Goal: Transaction & Acquisition: Purchase product/service

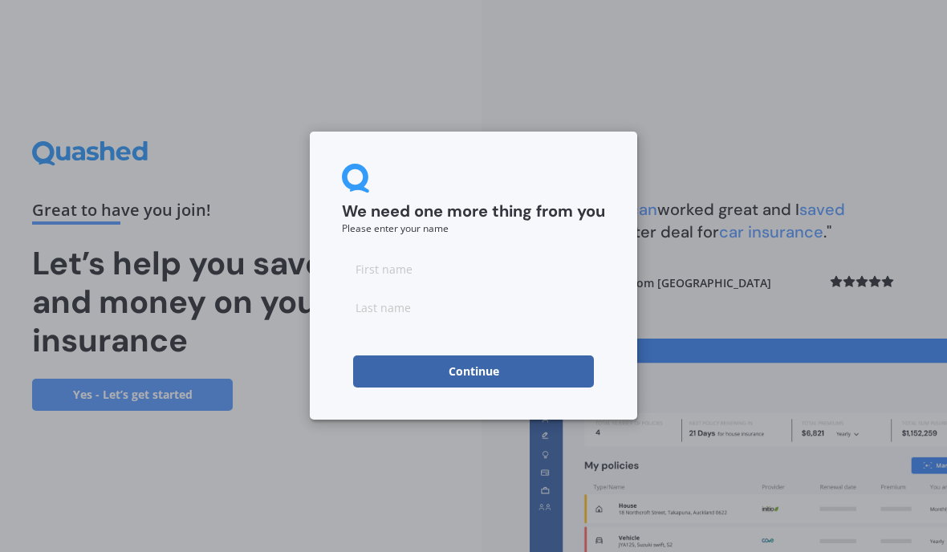
click at [423, 268] on input at bounding box center [473, 269] width 263 height 32
type input "[PERSON_NAME]"
click at [425, 312] on input at bounding box center [473, 307] width 263 height 32
type input "White"
click at [482, 368] on button "Continue" at bounding box center [473, 372] width 241 height 32
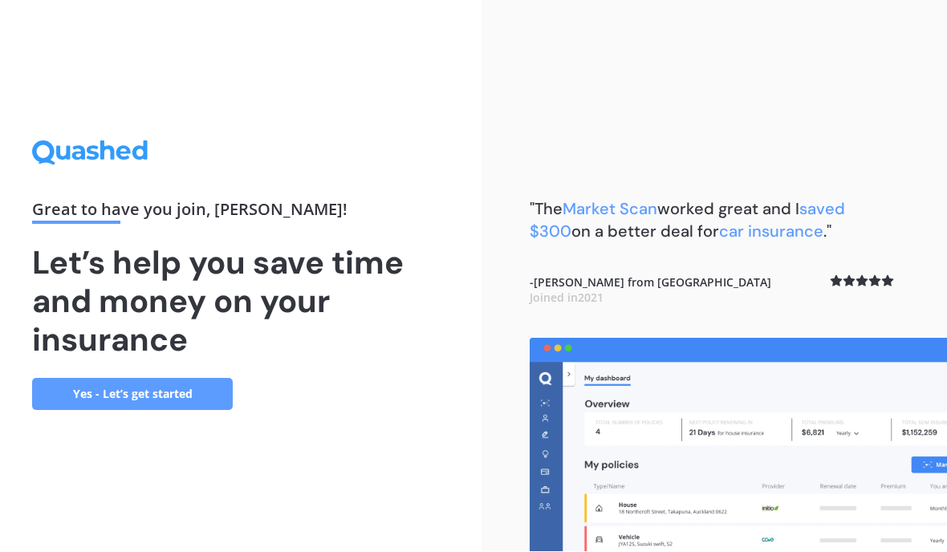
scroll to position [67, 0]
click at [162, 379] on link "Yes - Let’s get started" at bounding box center [132, 395] width 201 height 32
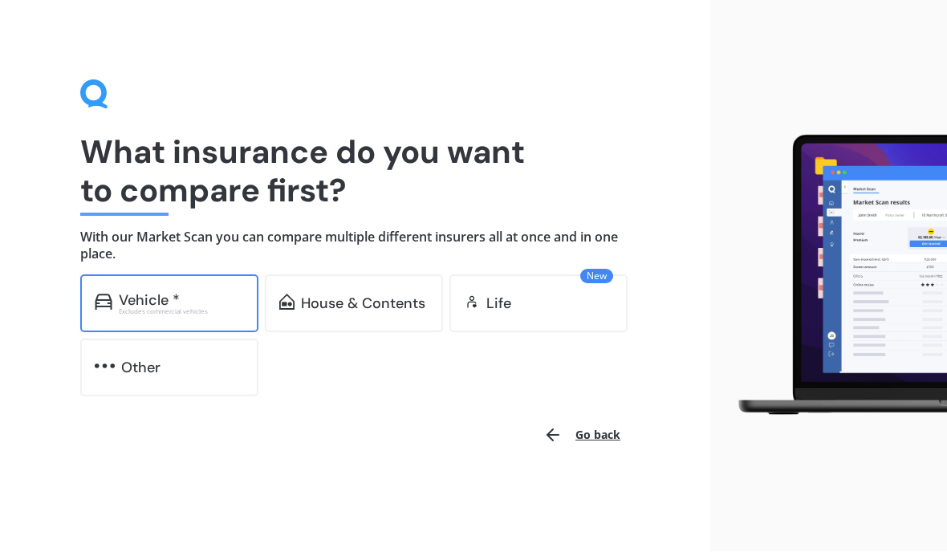
click at [170, 309] on div "Excludes commercial vehicles" at bounding box center [181, 312] width 125 height 6
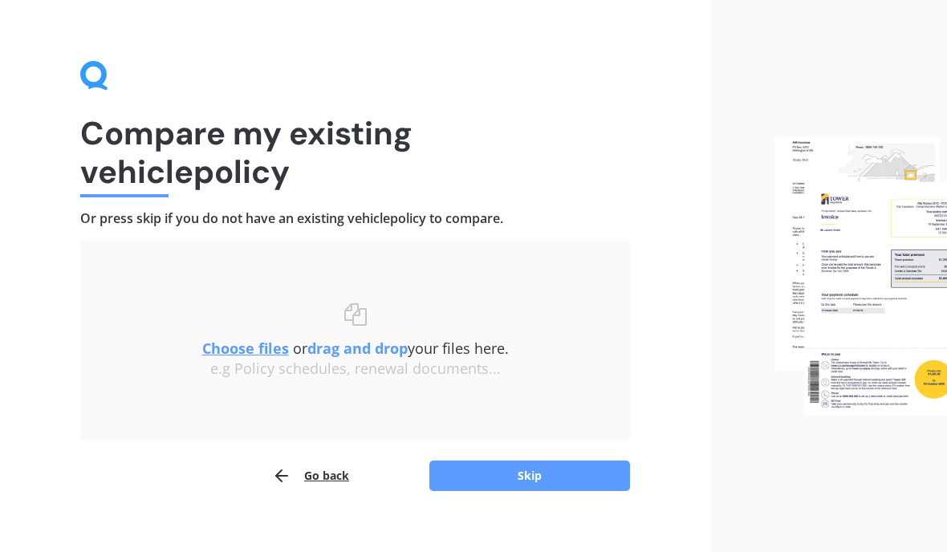
scroll to position [39, 0]
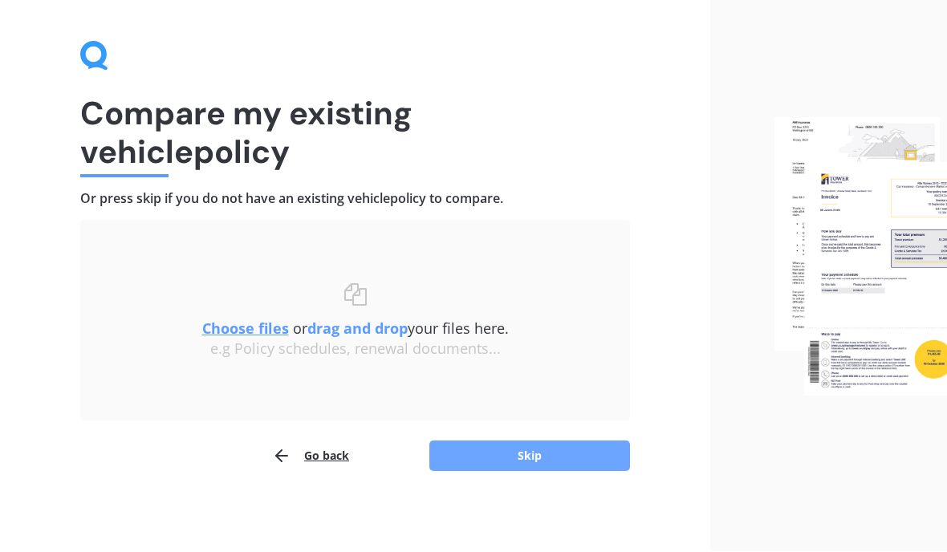
click at [536, 462] on button "Skip" at bounding box center [529, 457] width 201 height 31
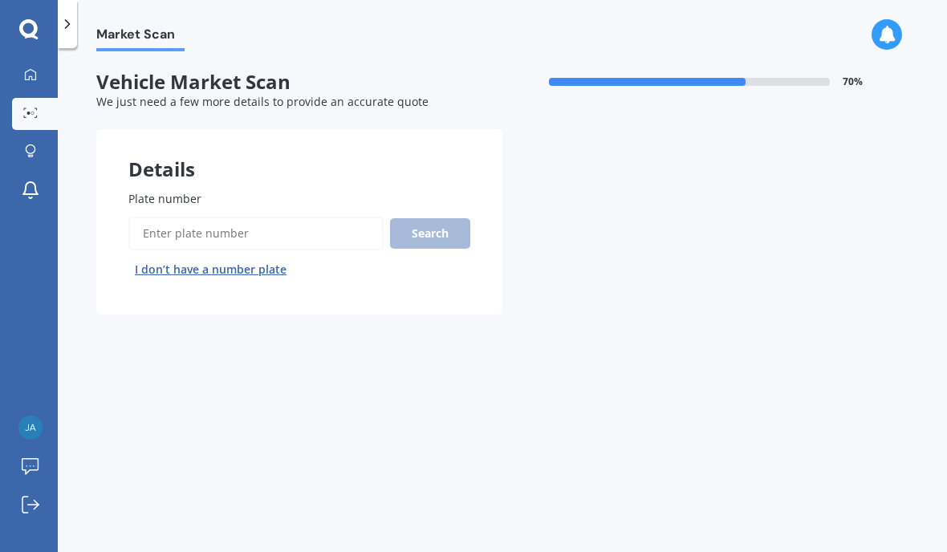
click at [188, 191] on span "Plate number" at bounding box center [164, 198] width 73 height 15
click at [188, 217] on input "Plate number" at bounding box center [255, 234] width 255 height 34
type input "Qyh83"
click at [444, 218] on button "Search" at bounding box center [430, 233] width 80 height 31
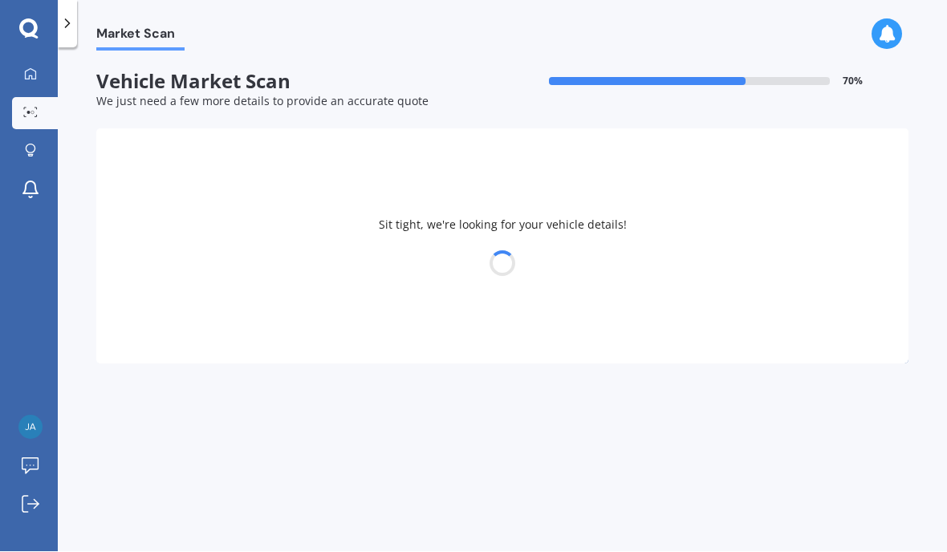
select select "MITSUBISHI"
select select "OUTLANDER"
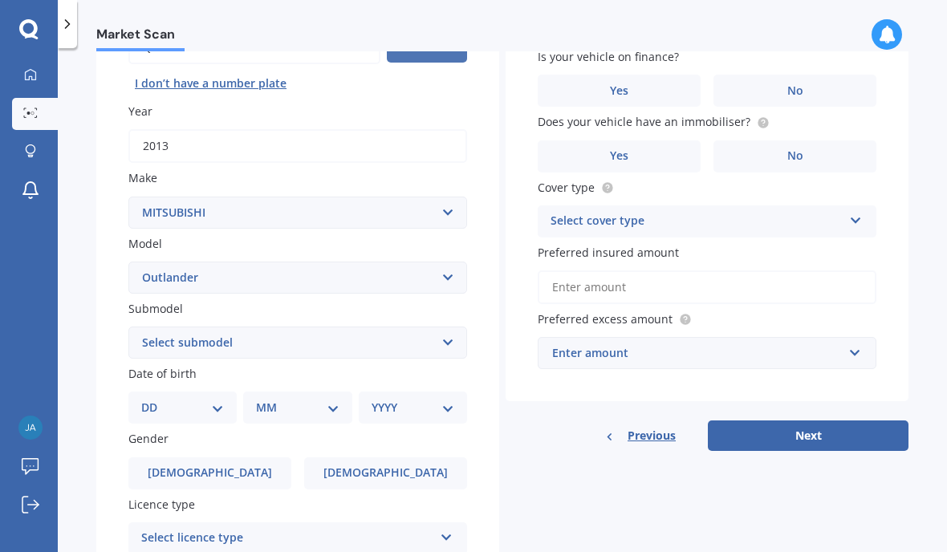
scroll to position [182, 0]
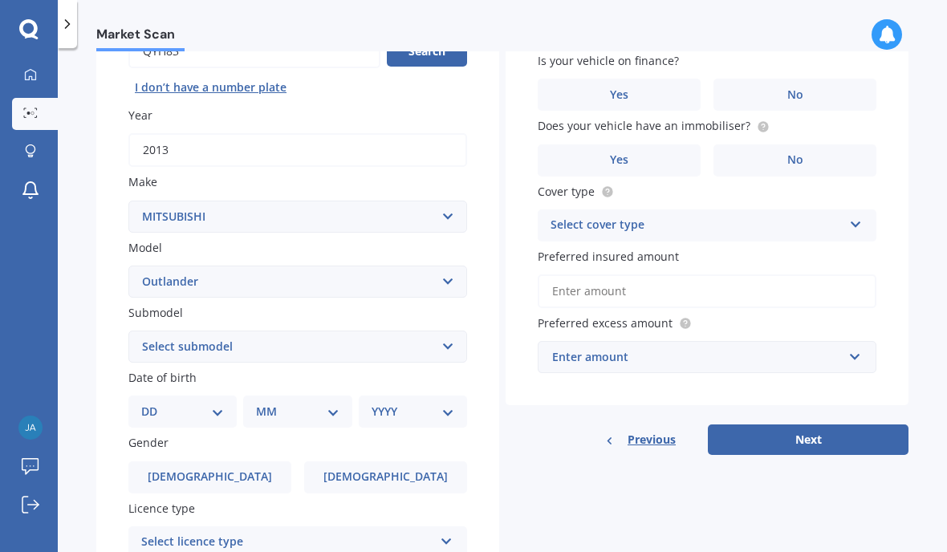
click at [448, 331] on select "Select submodel (All other) 2.4 Litre Station Wagon 3.0 Litre AWD 3.0 VRX Auto …" at bounding box center [297, 347] width 339 height 32
select select "PHEV PETROL/HYBRID"
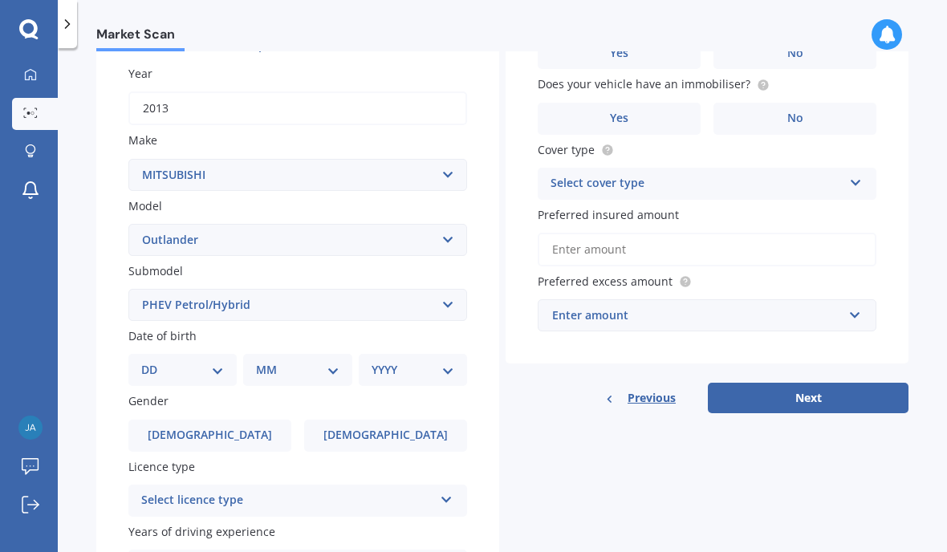
scroll to position [230, 0]
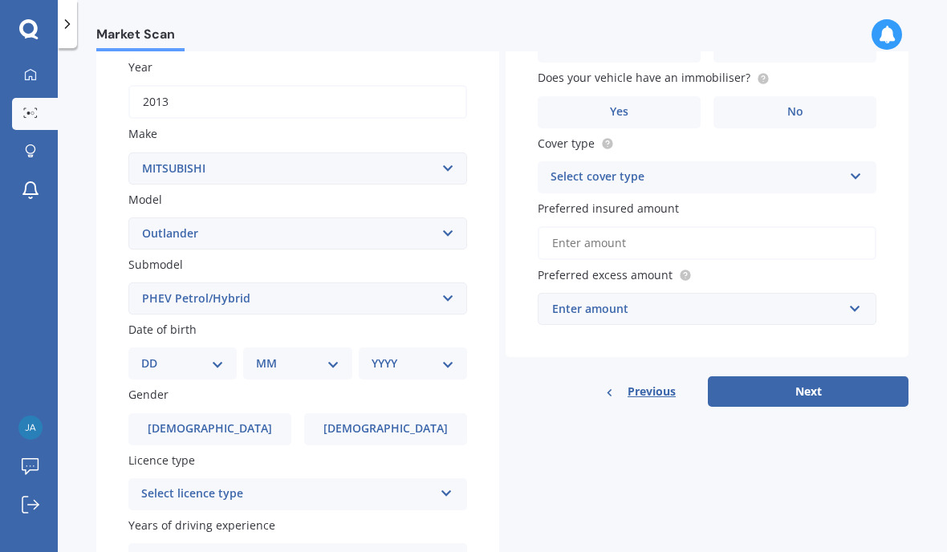
click at [224, 355] on select "DD 01 02 03 04 05 06 07 08 09 10 11 12 13 14 15 16 17 18 19 20 21 22 23 24 25 2…" at bounding box center [182, 364] width 83 height 18
select select "04"
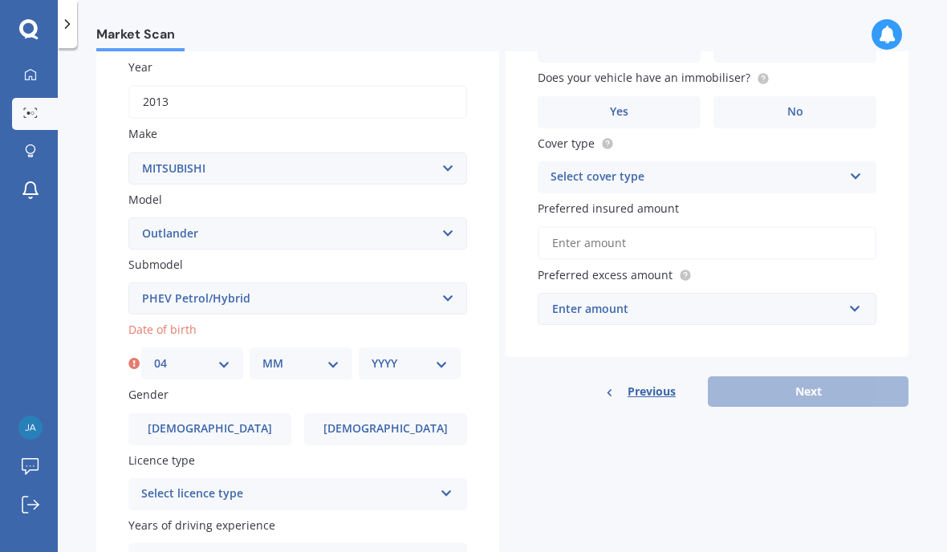
click at [326, 355] on select "MM 01 02 03 04 05 06 07 08 09 10 11 12" at bounding box center [301, 364] width 76 height 18
select select "03"
click at [439, 355] on select "YYYY 2025 2024 2023 2022 2021 2020 2019 2018 2017 2016 2015 2014 2013 2012 2011…" at bounding box center [410, 364] width 76 height 18
select select "1963"
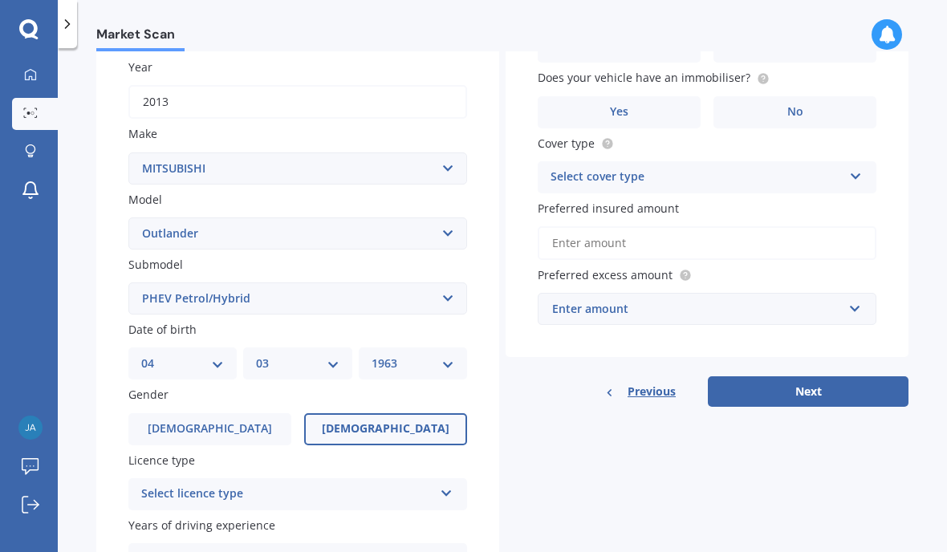
click at [398, 422] on span "[DEMOGRAPHIC_DATA]" at bounding box center [386, 429] width 128 height 14
click at [0, 0] on input "[DEMOGRAPHIC_DATA]" at bounding box center [0, 0] width 0 height 0
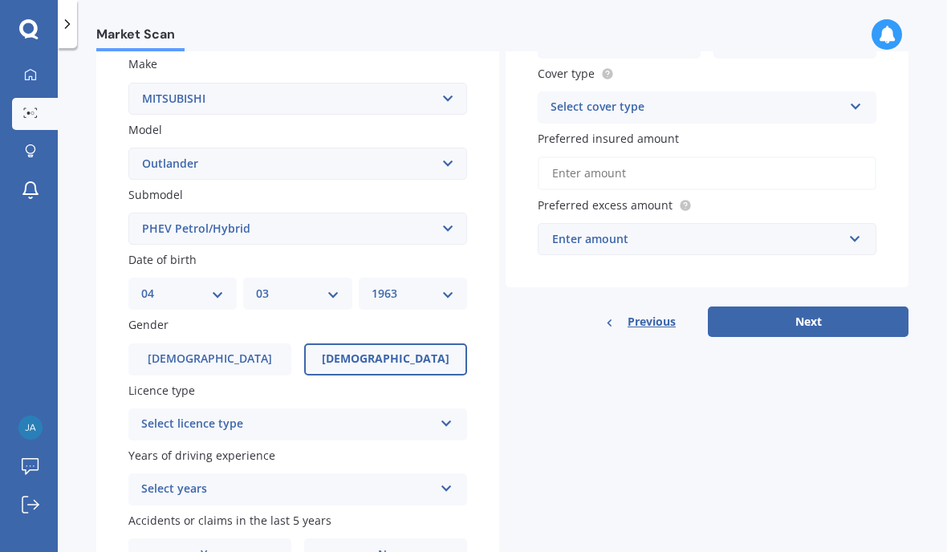
scroll to position [310, 0]
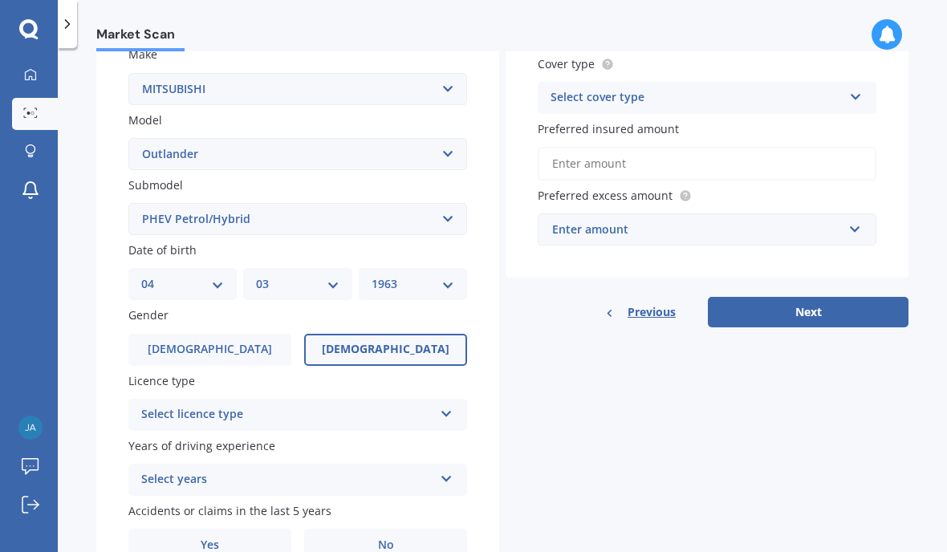
click at [438, 399] on div "Select licence type NZ Full NZ Restricted NZ Learners [GEOGRAPHIC_DATA] [GEOGRA…" at bounding box center [297, 415] width 339 height 32
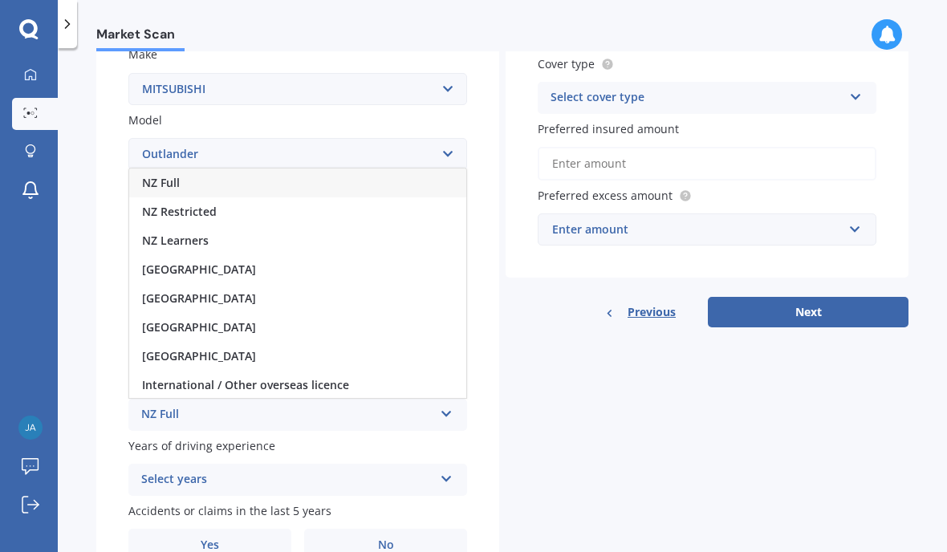
click at [210, 169] on div "NZ Full" at bounding box center [297, 183] width 337 height 29
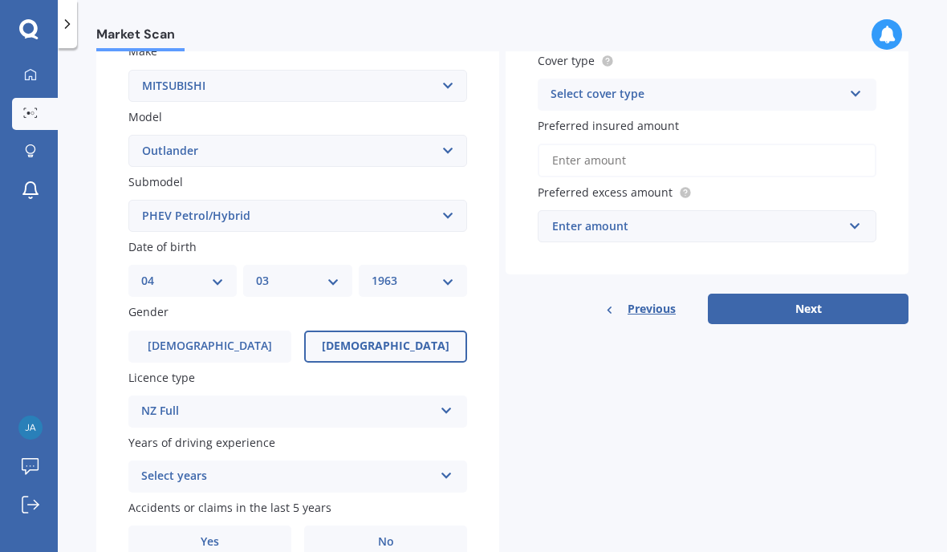
scroll to position [311, 0]
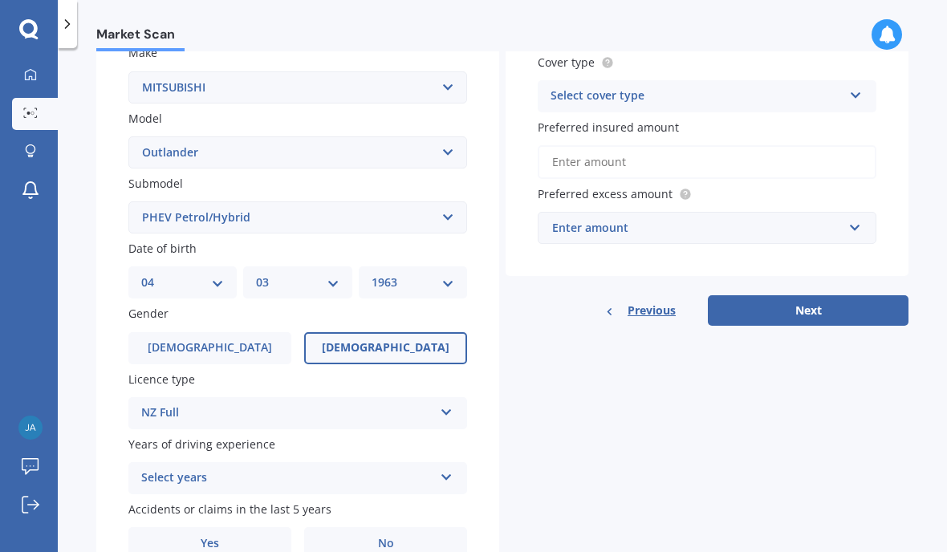
click at [447, 469] on icon at bounding box center [447, 474] width 14 height 11
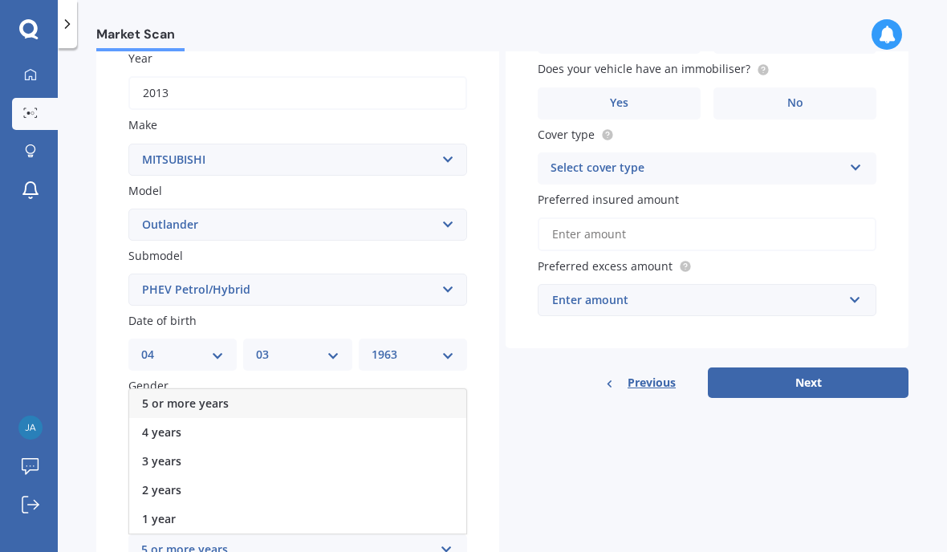
scroll to position [238, 0]
click at [233, 391] on div "5 or more years" at bounding box center [297, 405] width 337 height 29
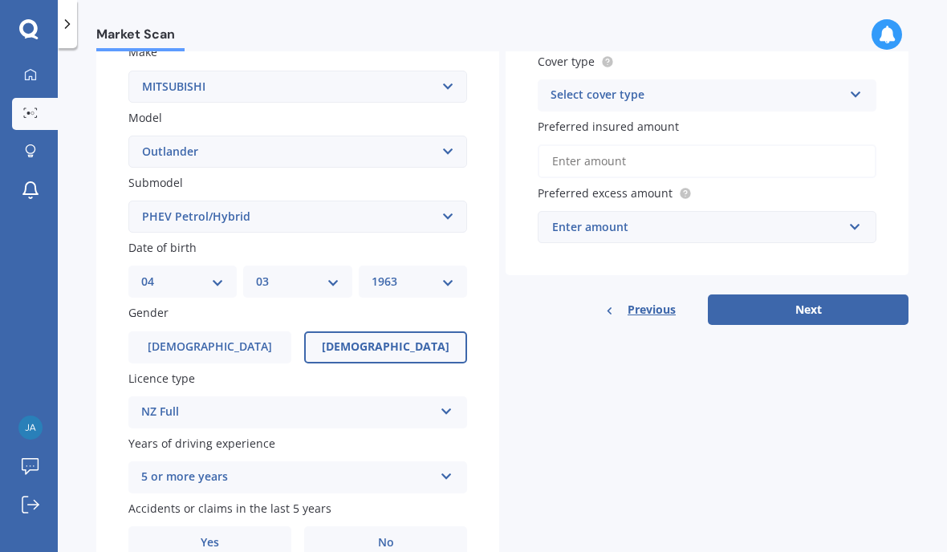
scroll to position [311, 0]
click at [390, 527] on label "No" at bounding box center [385, 543] width 163 height 32
click at [0, 0] on input "No" at bounding box center [0, 0] width 0 height 0
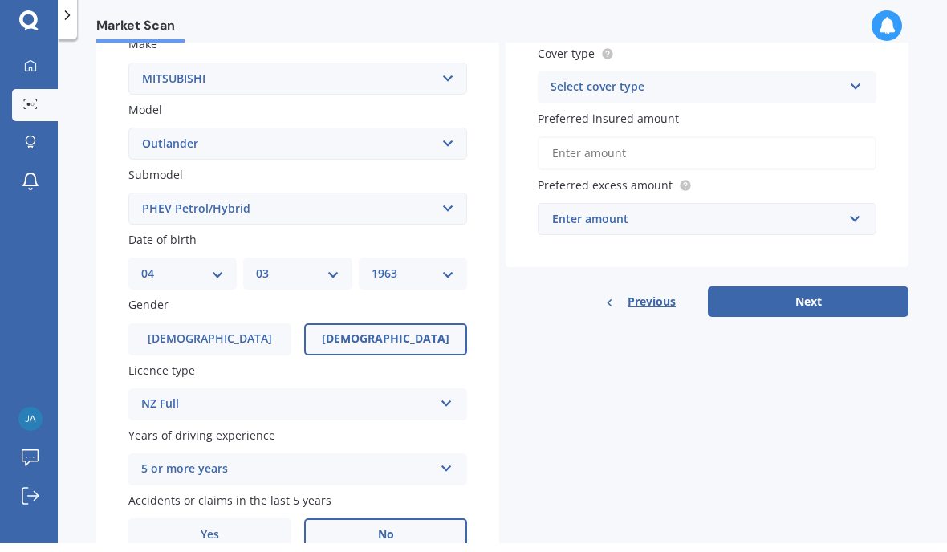
scroll to position [0, 0]
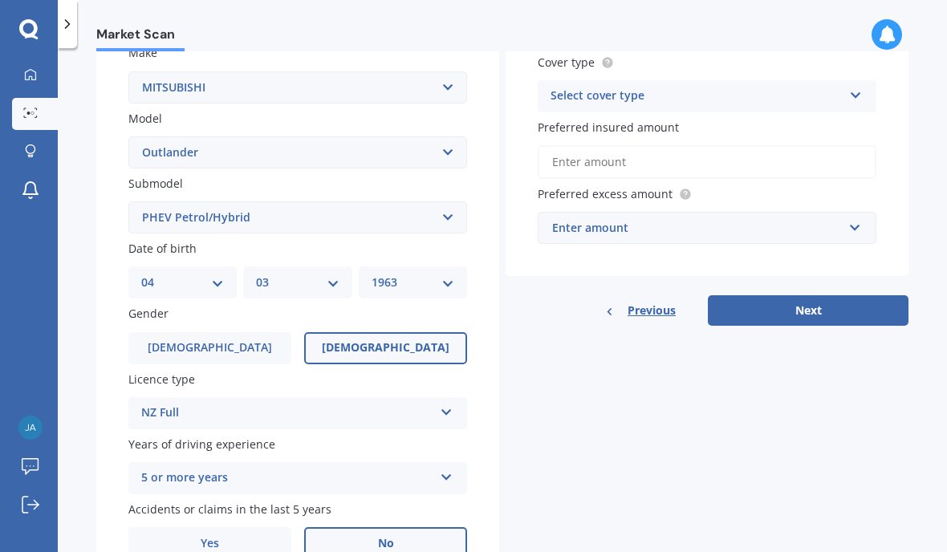
click at [857, 91] on icon at bounding box center [856, 92] width 14 height 11
click at [641, 121] on div "Comprehensive" at bounding box center [707, 127] width 337 height 29
click at [629, 162] on input "Preferred insured amount" at bounding box center [707, 162] width 339 height 34
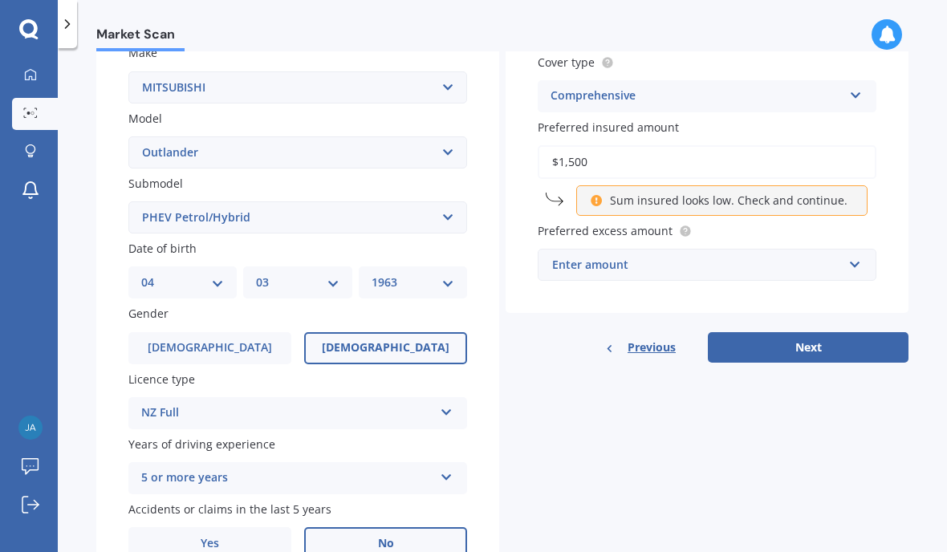
type input "$15,000"
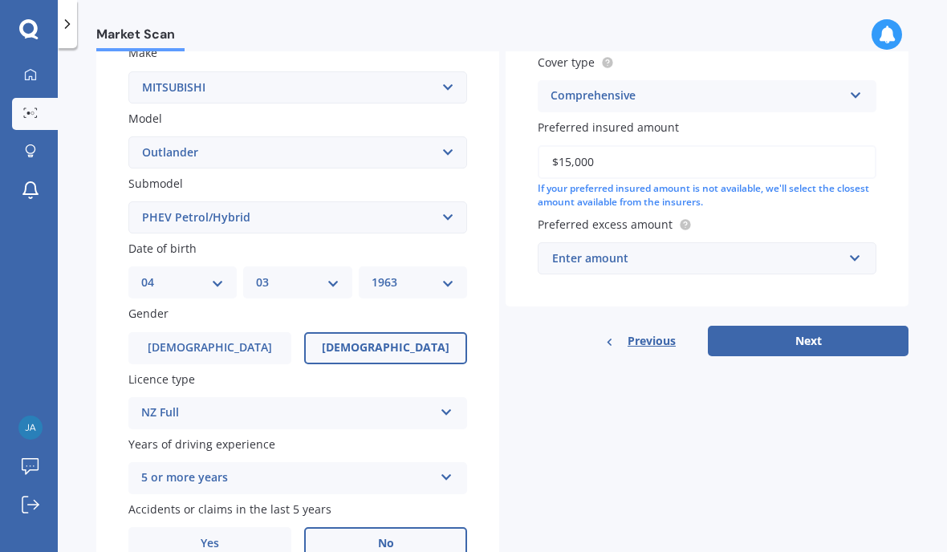
click at [675, 251] on div "Enter amount" at bounding box center [697, 259] width 291 height 18
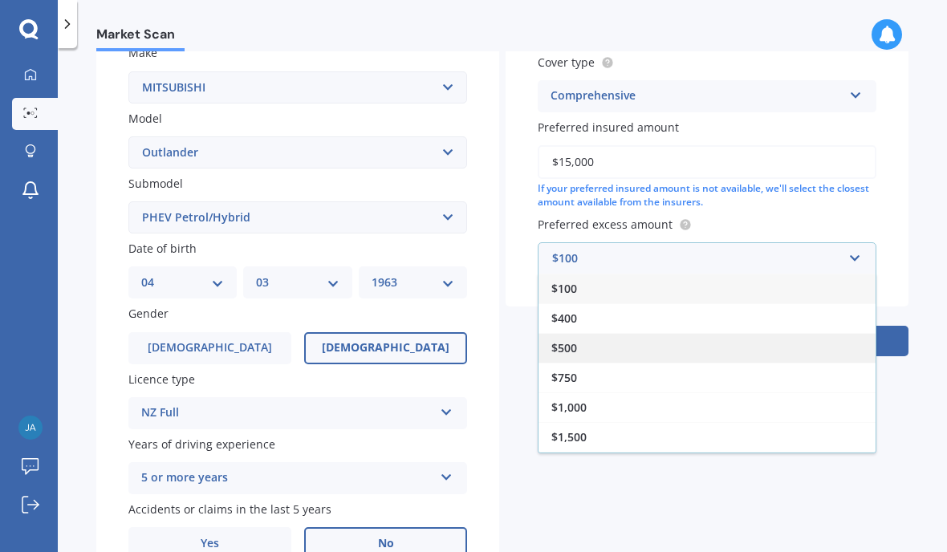
click at [598, 336] on div "$500" at bounding box center [707, 348] width 337 height 30
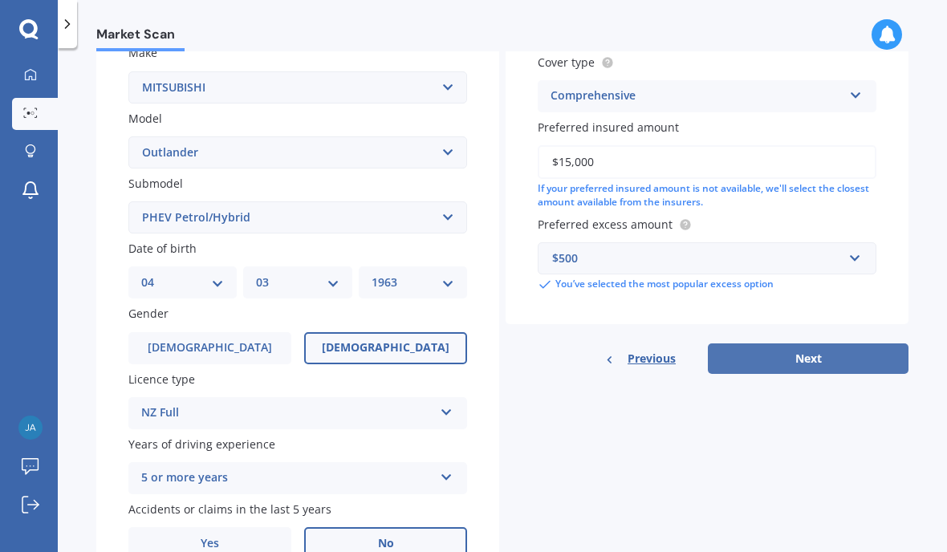
click at [825, 352] on button "Next" at bounding box center [808, 359] width 201 height 31
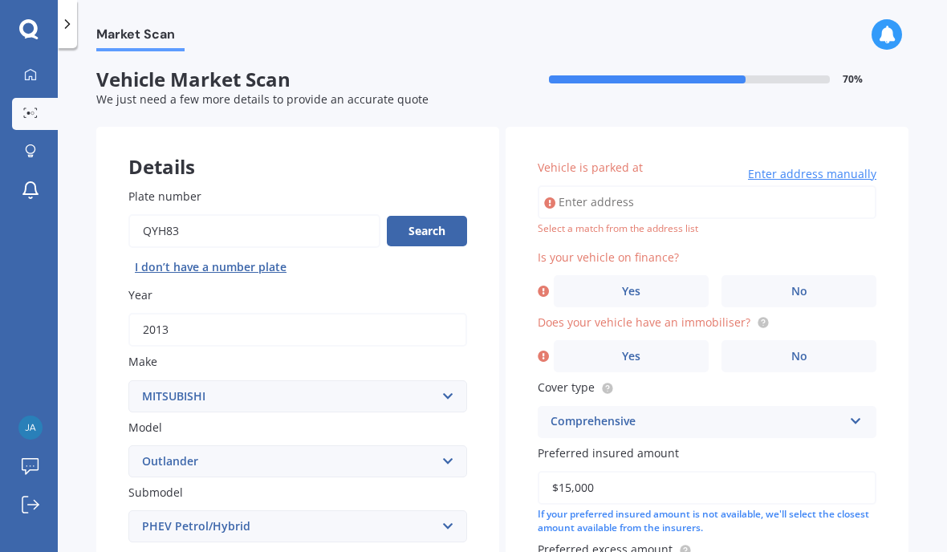
scroll to position [2, 0]
click at [629, 197] on input "Vehicle is parked at" at bounding box center [707, 202] width 339 height 34
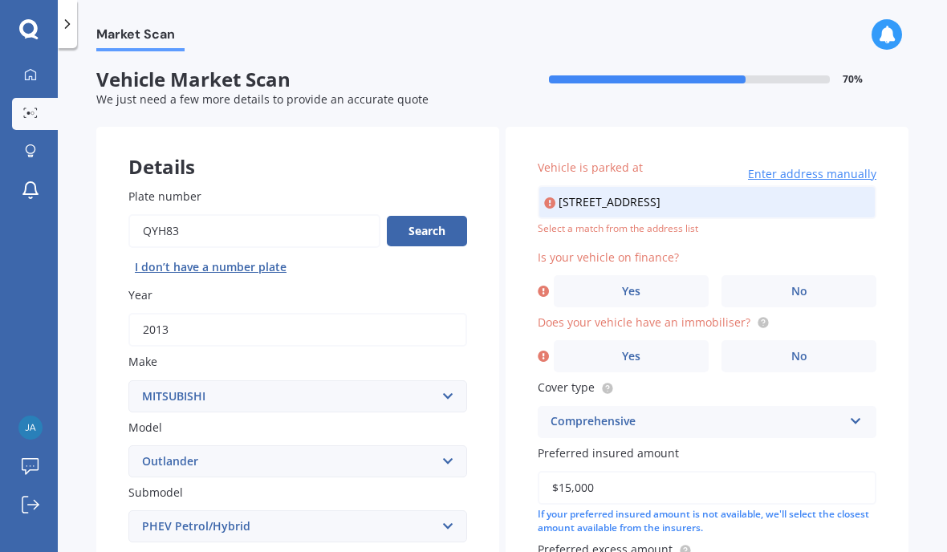
click at [722, 193] on input "[STREET_ADDRESS]" at bounding box center [707, 202] width 339 height 34
type input "[STREET_ADDRESS]"
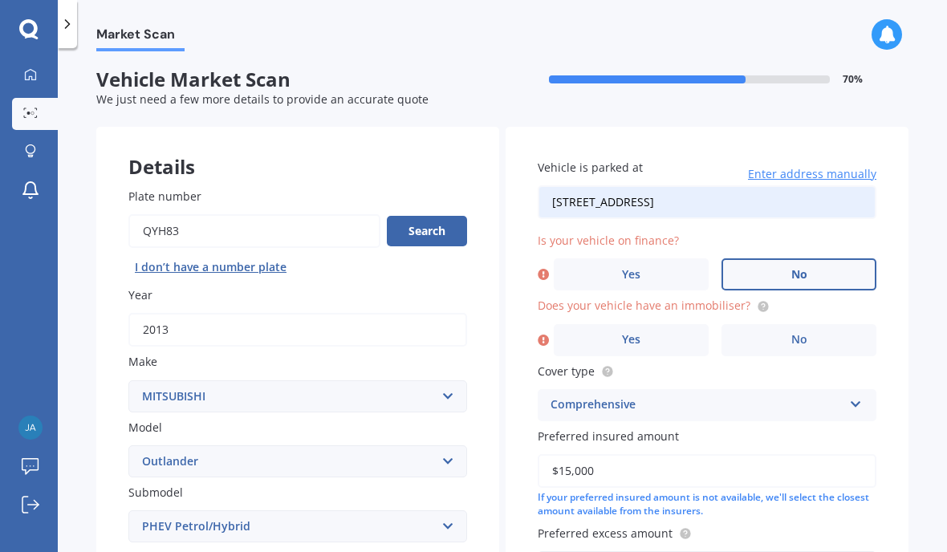
click at [812, 271] on label "No" at bounding box center [799, 274] width 155 height 32
click at [0, 0] on input "No" at bounding box center [0, 0] width 0 height 0
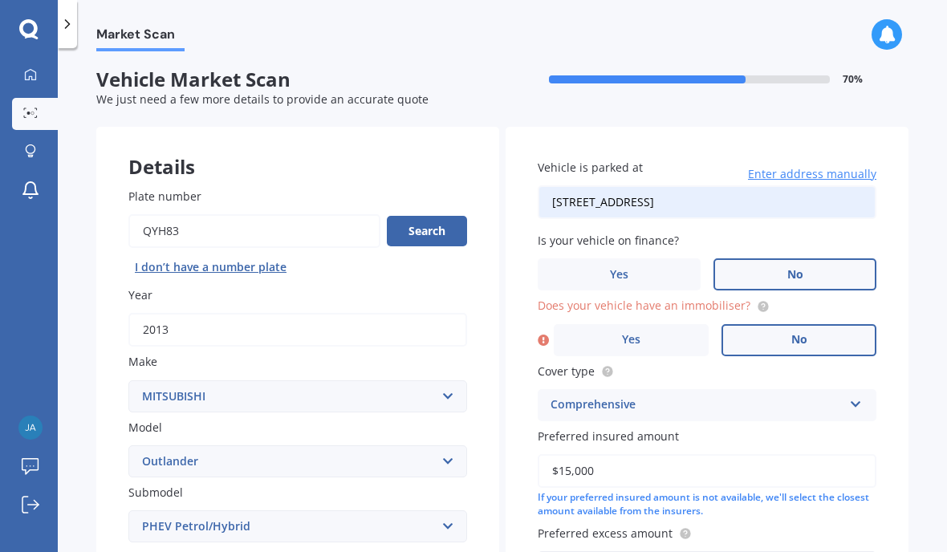
click at [807, 340] on span "No" at bounding box center [800, 340] width 16 height 14
click at [0, 0] on input "No" at bounding box center [0, 0] width 0 height 0
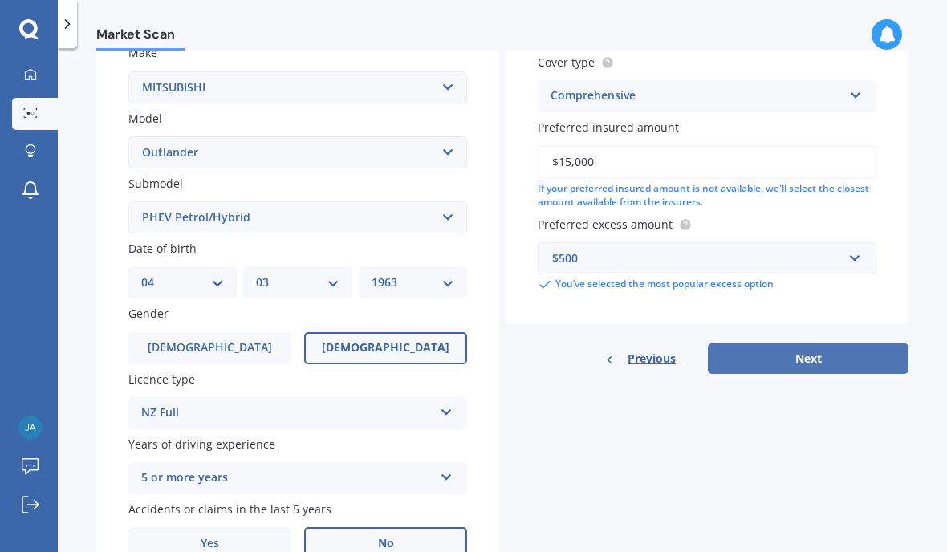
click at [816, 354] on button "Next" at bounding box center [808, 359] width 201 height 31
select select "04"
select select "03"
select select "1963"
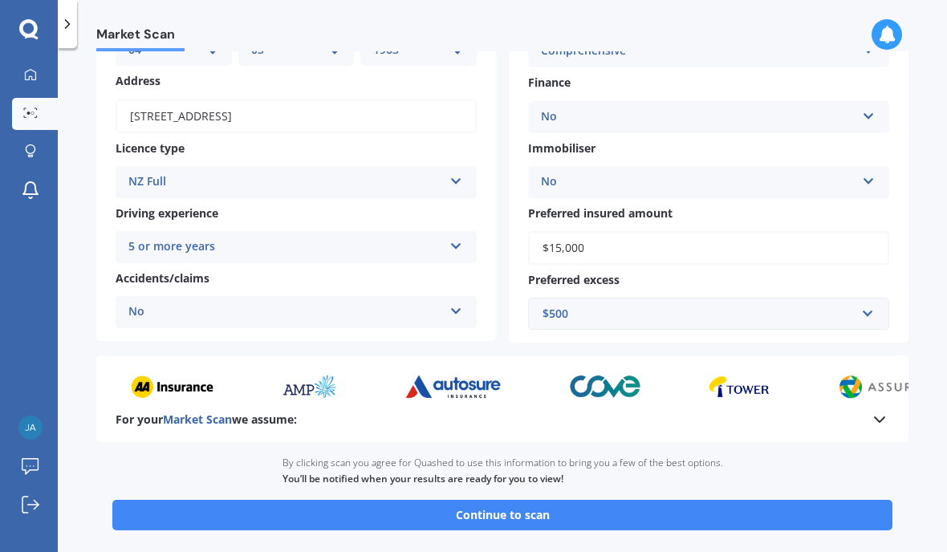
scroll to position [198, 0]
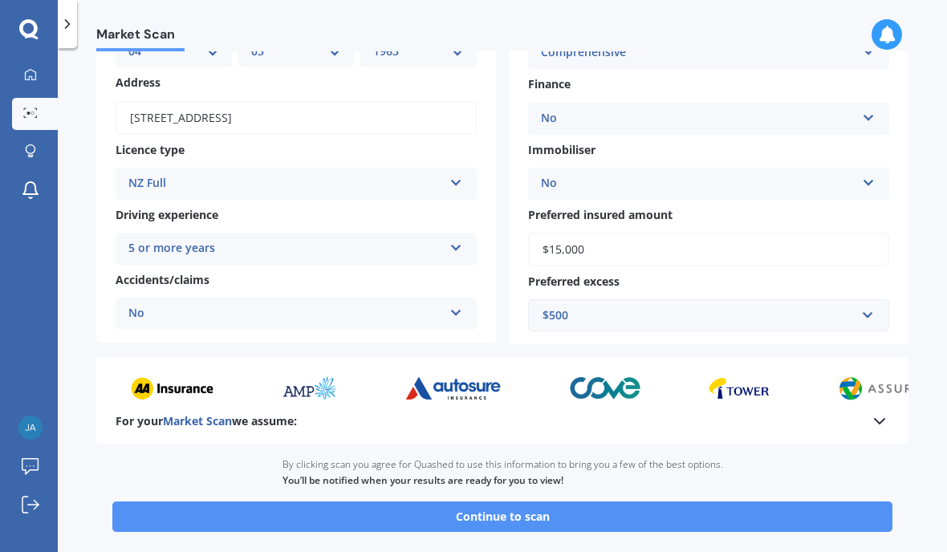
click at [539, 505] on button "Continue to scan" at bounding box center [502, 517] width 780 height 31
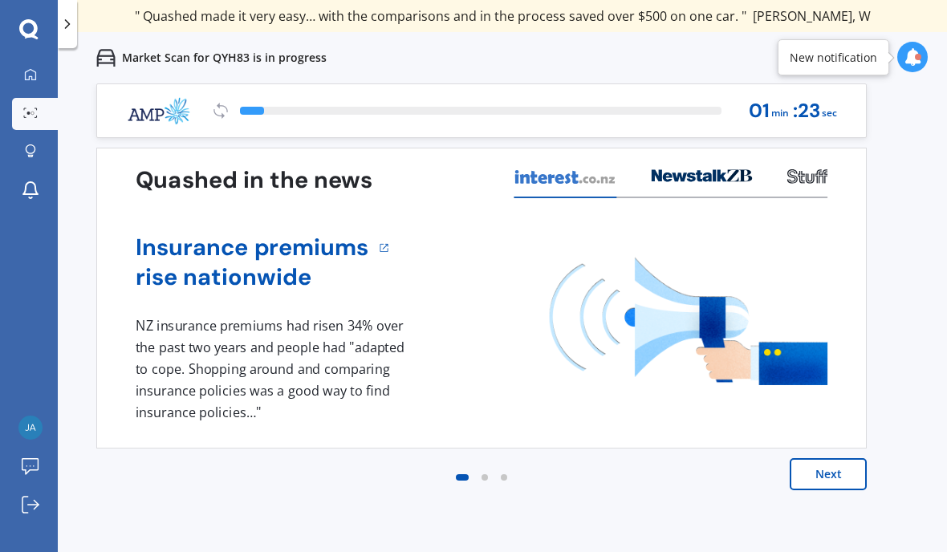
click at [839, 484] on button "Next" at bounding box center [828, 474] width 77 height 32
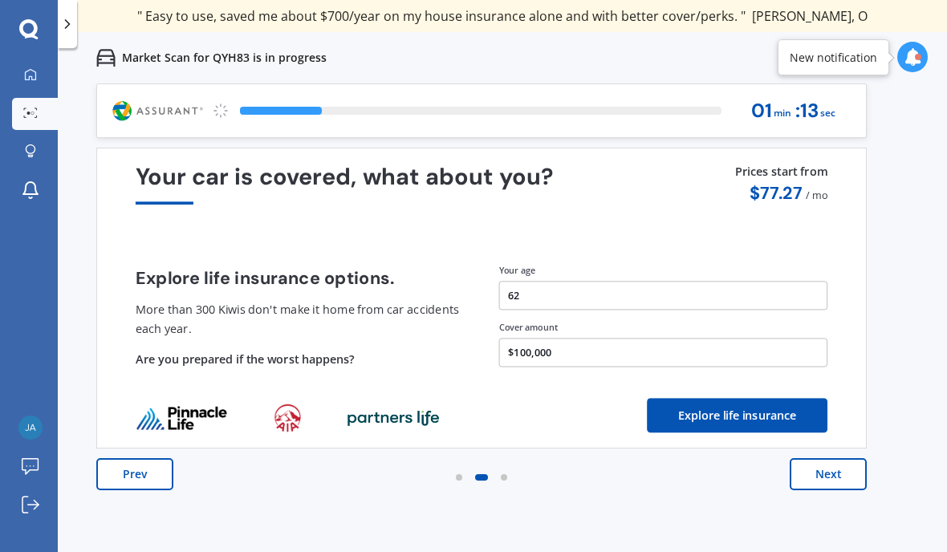
click at [836, 474] on button "Next" at bounding box center [828, 474] width 77 height 32
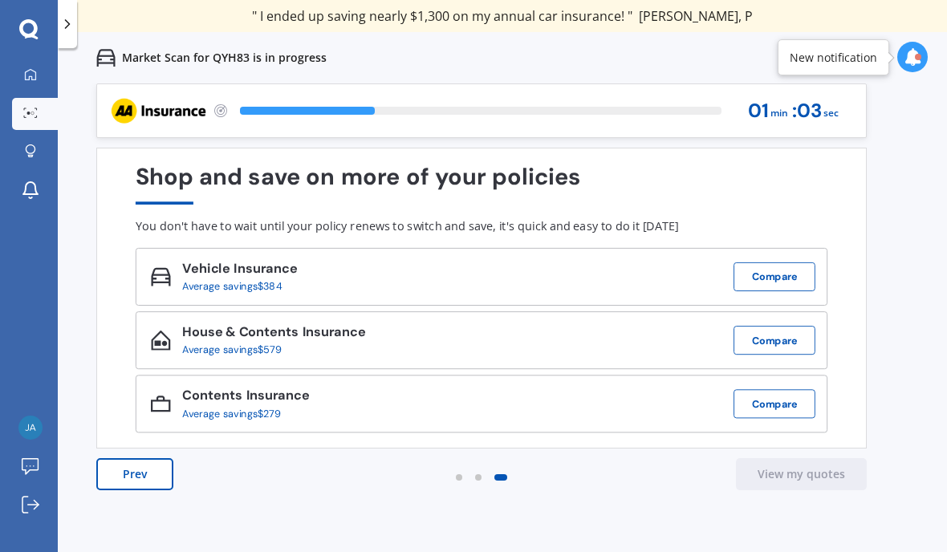
click at [906, 69] on div at bounding box center [912, 57] width 31 height 31
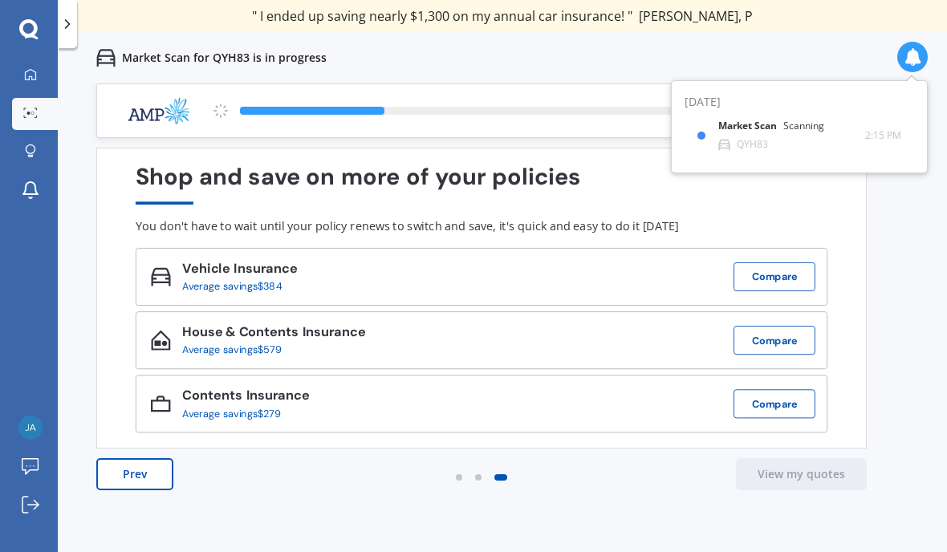
click at [858, 43] on div "Market Scan for QYH83 is in progress" at bounding box center [502, 57] width 889 height 51
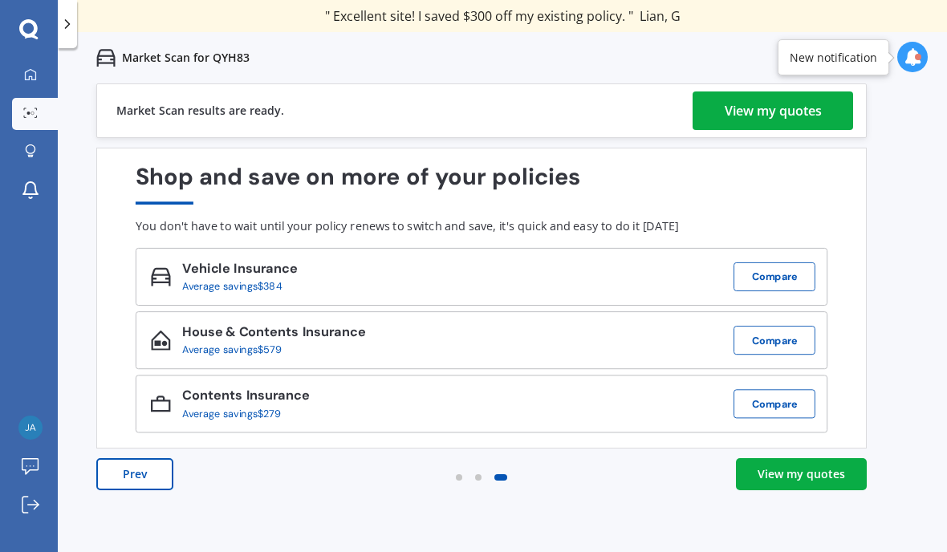
click at [758, 107] on div "View my quotes" at bounding box center [773, 111] width 97 height 39
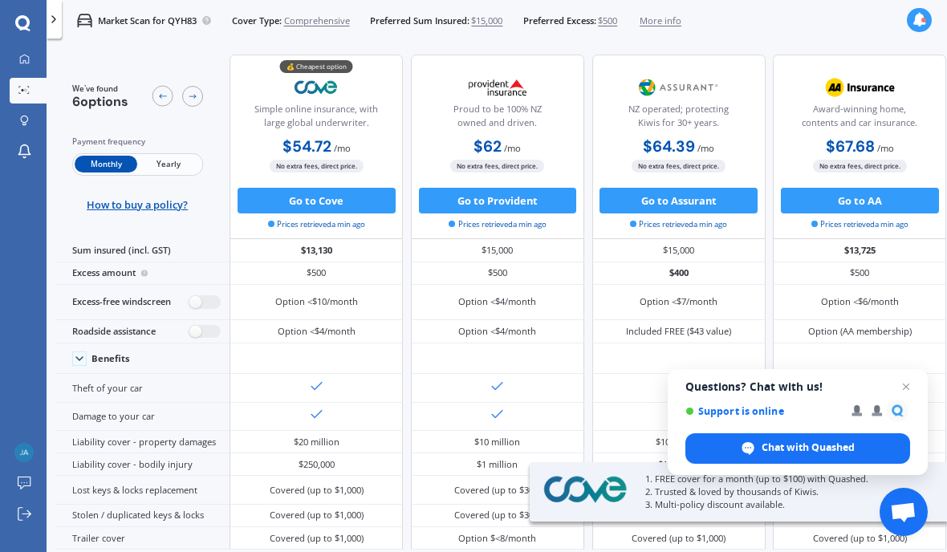
click at [178, 161] on span "Yearly" at bounding box center [168, 164] width 63 height 17
click at [913, 385] on span "Close chat" at bounding box center [907, 387] width 20 height 20
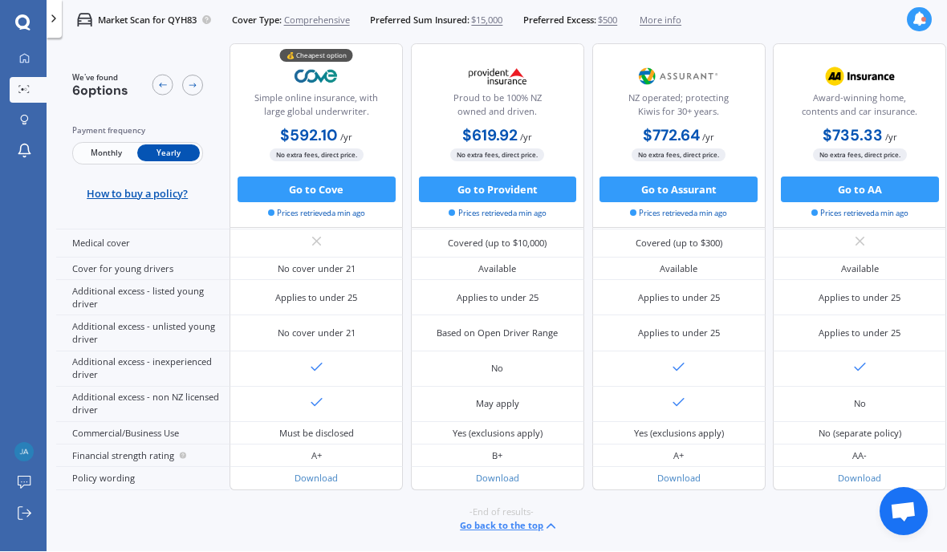
scroll to position [67, 0]
